Goal: Task Accomplishment & Management: Use online tool/utility

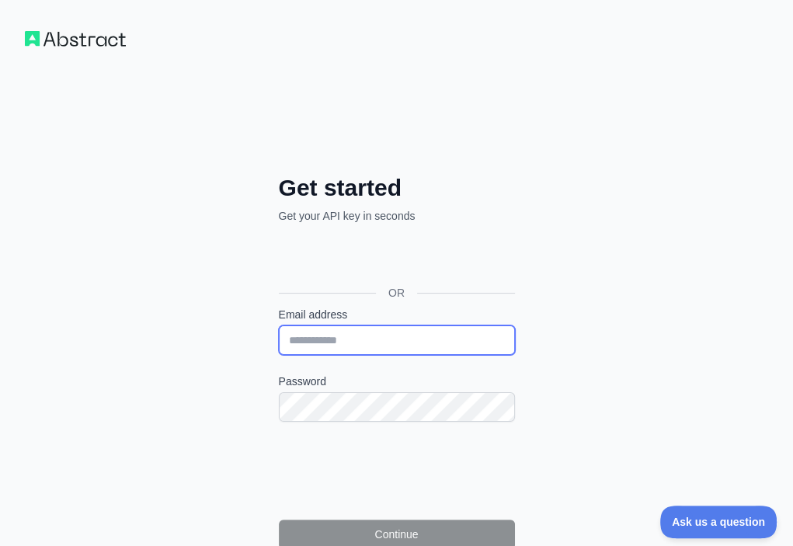
click at [279, 326] on input "Email address" at bounding box center [397, 341] width 236 height 30
paste input "**********"
type input "**********"
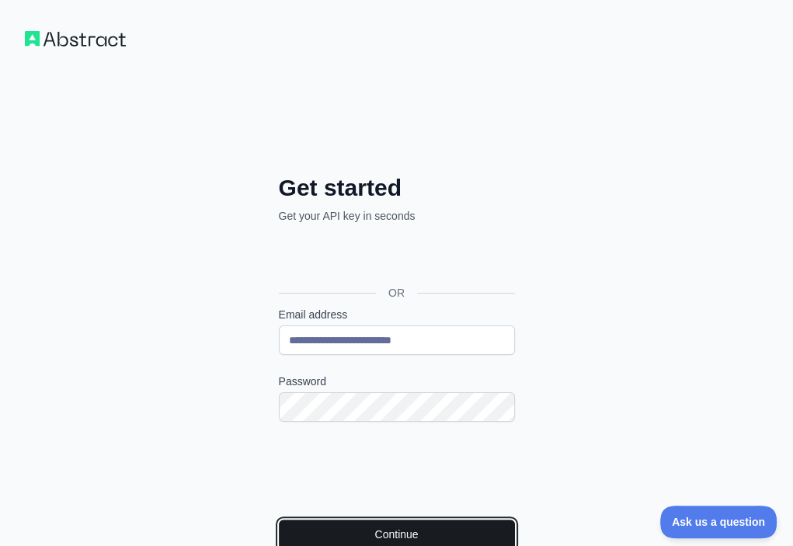
click at [284, 520] on button "Continue" at bounding box center [397, 535] width 236 height 30
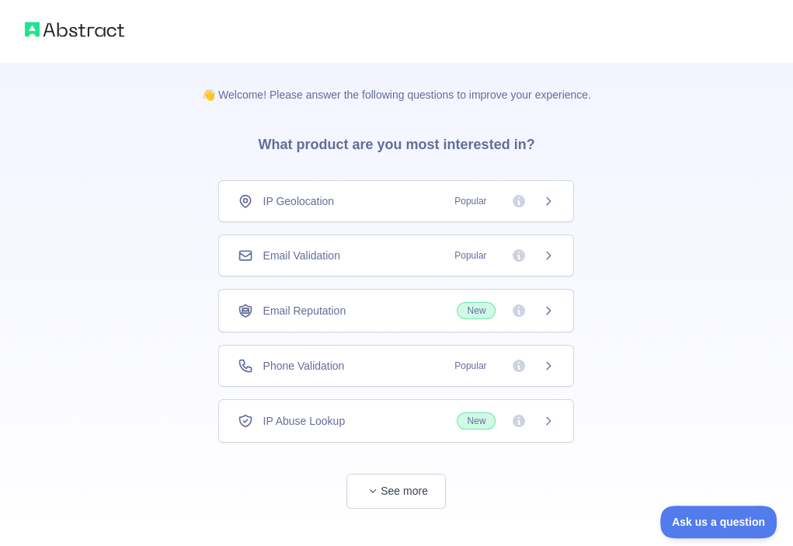
click at [376, 246] on div "Email Validation Popular" at bounding box center [396, 256] width 356 height 42
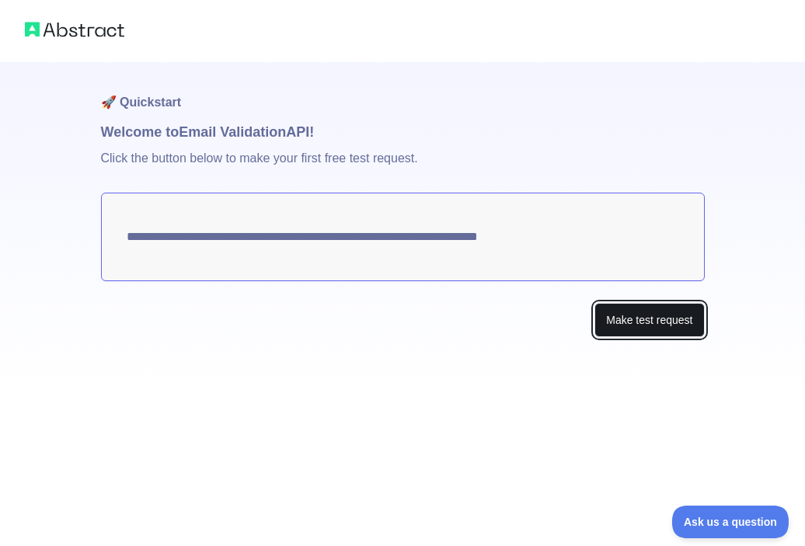
click at [615, 313] on button "Make test request" at bounding box center [649, 320] width 110 height 35
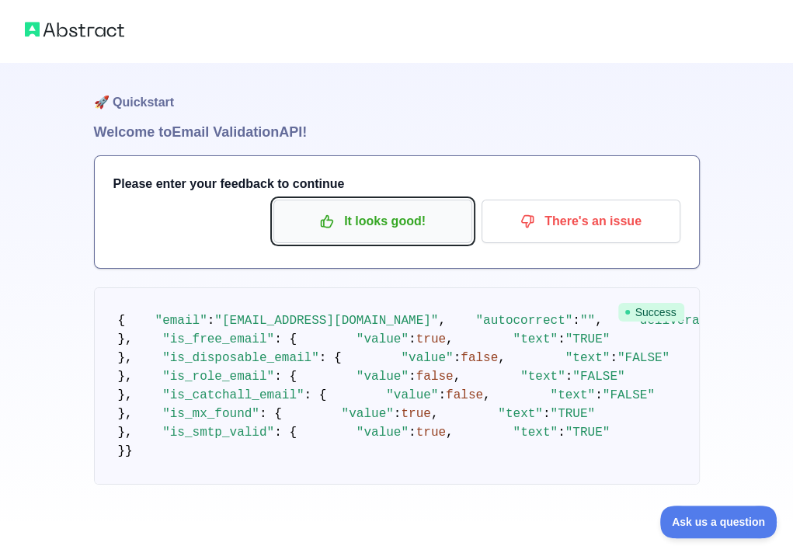
click at [416, 222] on p "It looks good!" at bounding box center [373, 221] width 176 height 26
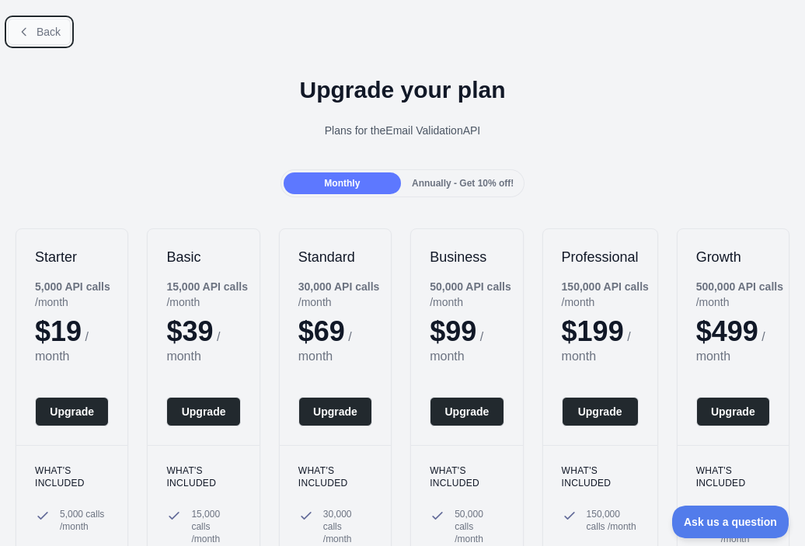
click at [48, 29] on span "Back" at bounding box center [49, 32] width 24 height 12
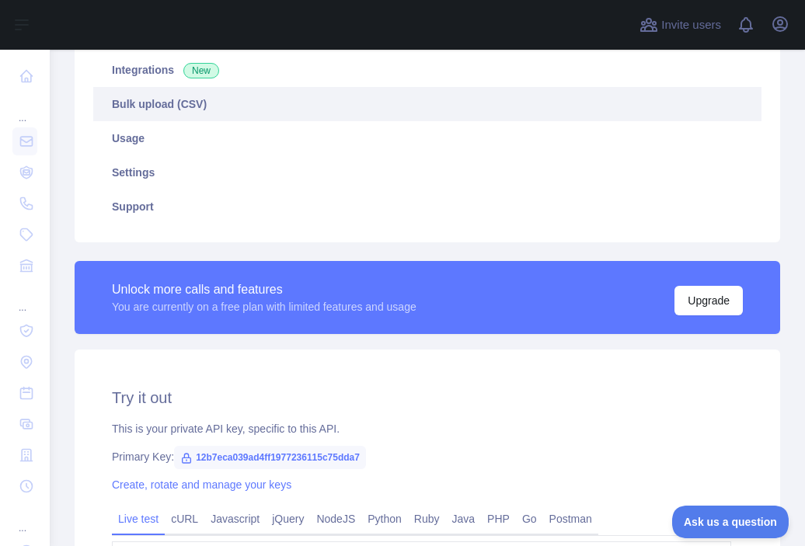
scroll to position [311, 0]
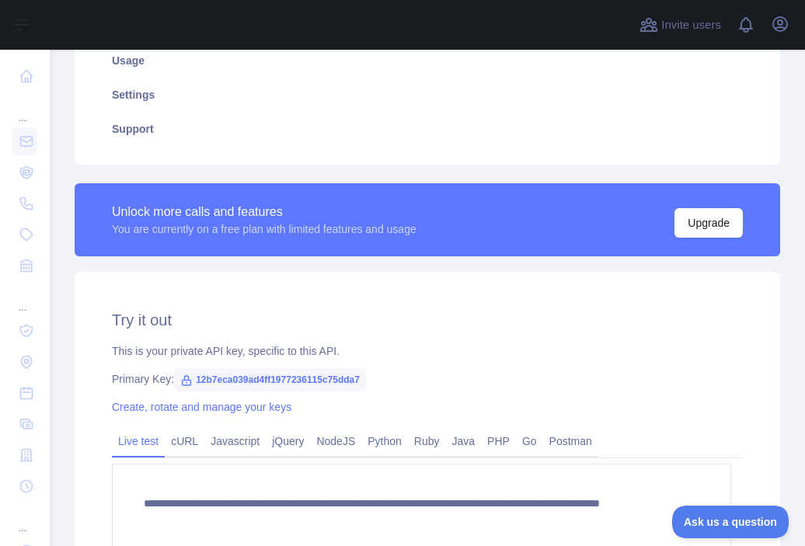
click at [346, 374] on span "12b7eca039ad4ff1977236115c75dda7" at bounding box center [270, 379] width 192 height 23
copy span "12b7eca039ad4ff1977236115c75dda7"
